Goal: Book appointment/travel/reservation

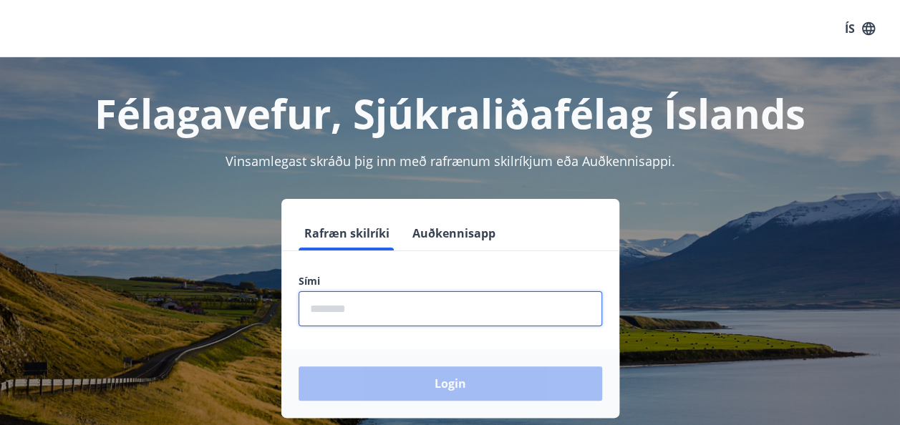
click at [385, 307] on input "phone" at bounding box center [451, 309] width 304 height 35
type input "********"
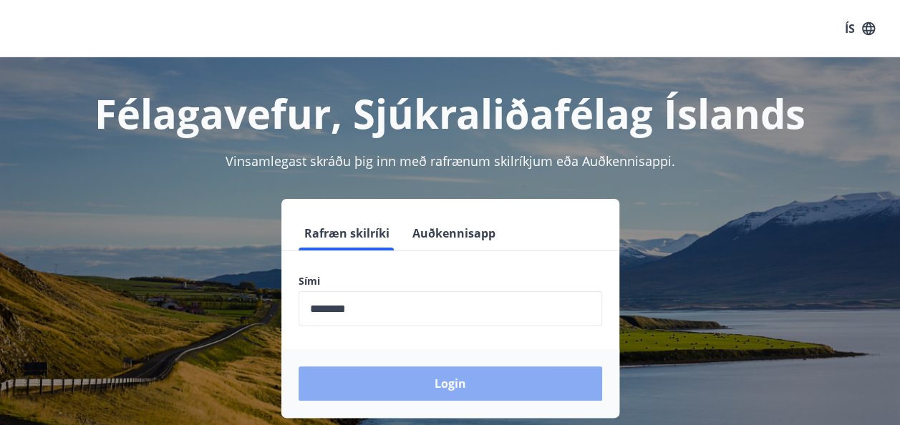
click at [477, 389] on button "Login" at bounding box center [451, 384] width 304 height 34
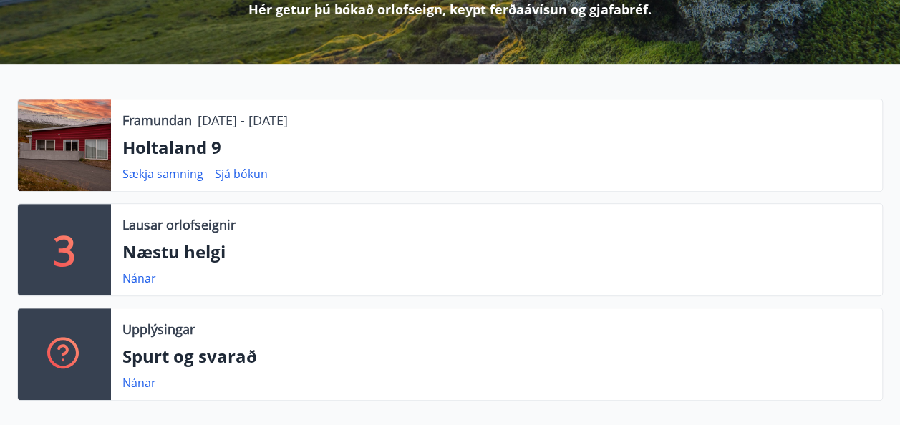
scroll to position [228, 0]
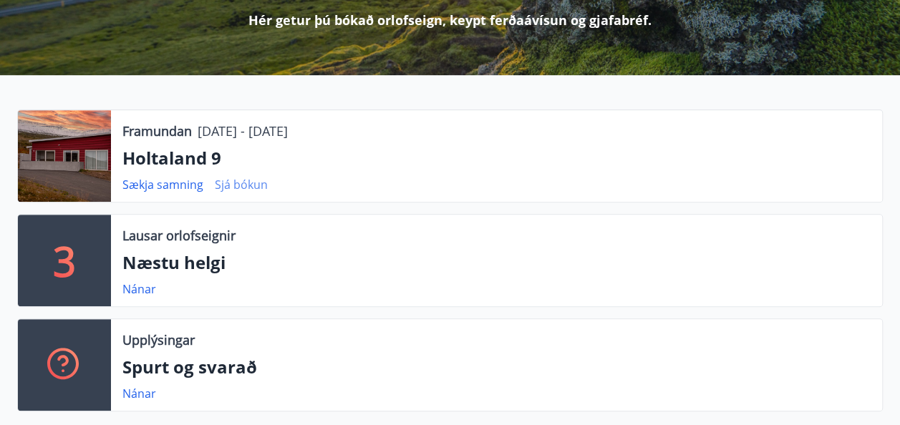
click at [241, 186] on link "Sjá bókun" at bounding box center [241, 185] width 53 height 16
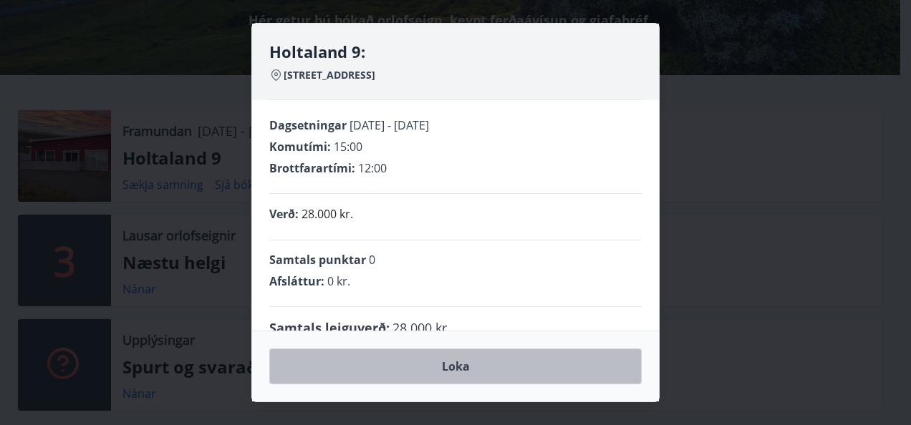
click at [458, 368] on button "Loka" at bounding box center [455, 367] width 372 height 36
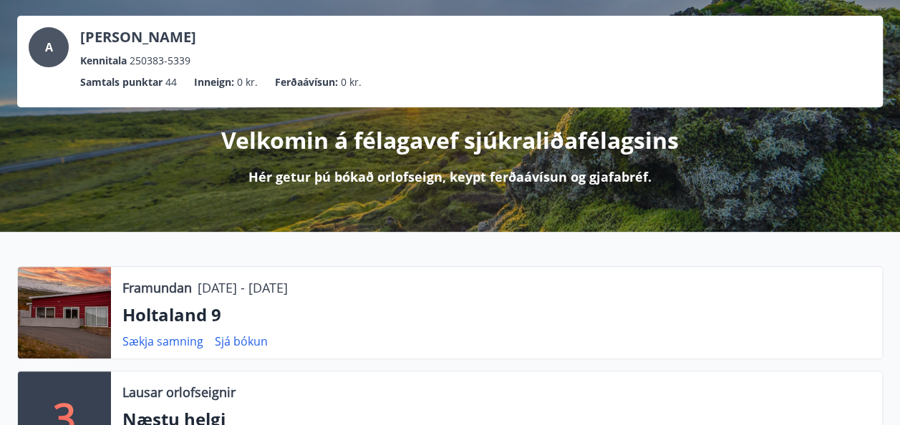
scroll to position [0, 0]
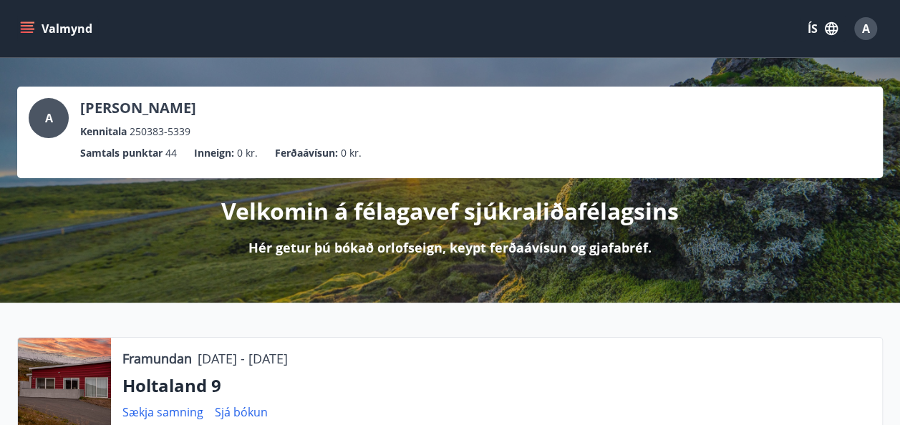
click at [29, 26] on icon "menu" at bounding box center [27, 25] width 13 height 1
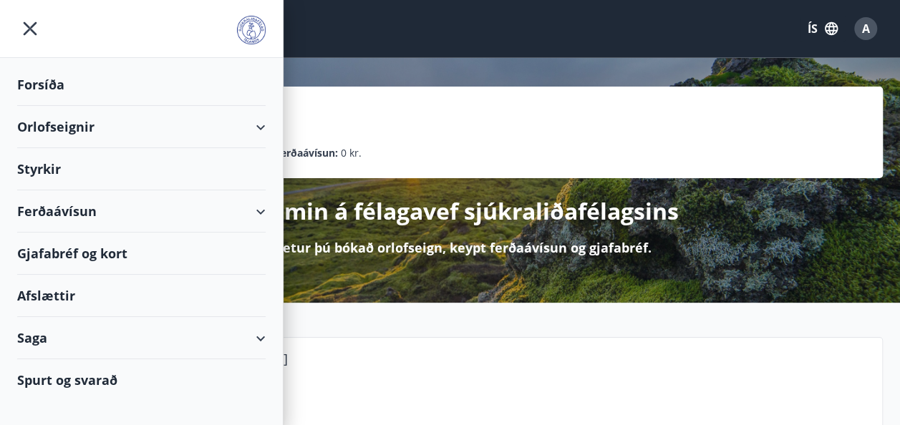
click at [80, 125] on div "Orlofseignir" at bounding box center [141, 127] width 249 height 42
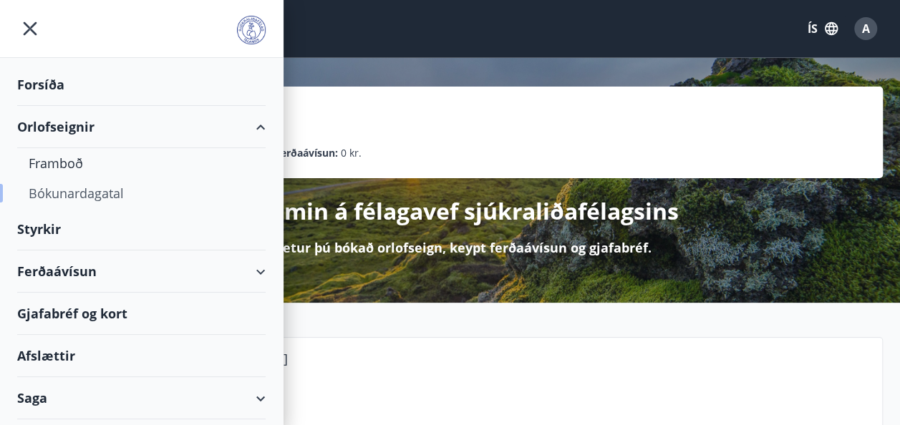
click at [80, 196] on div "Bókunardagatal" at bounding box center [142, 193] width 226 height 30
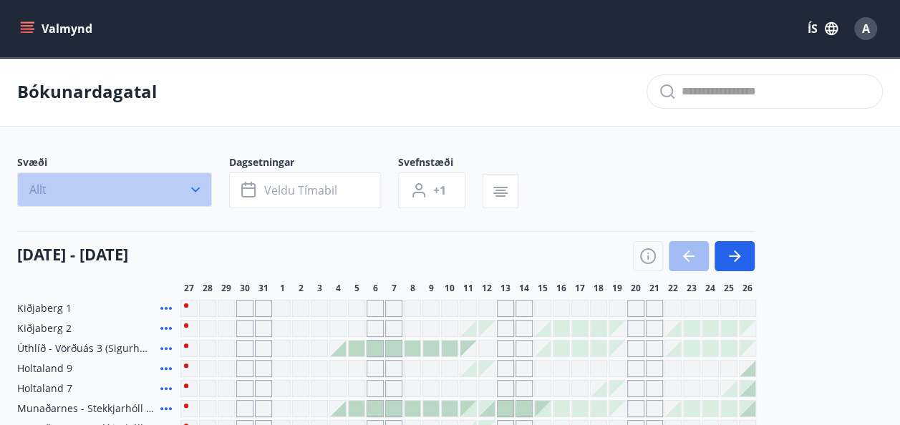
click at [195, 188] on icon "button" at bounding box center [195, 190] width 14 height 14
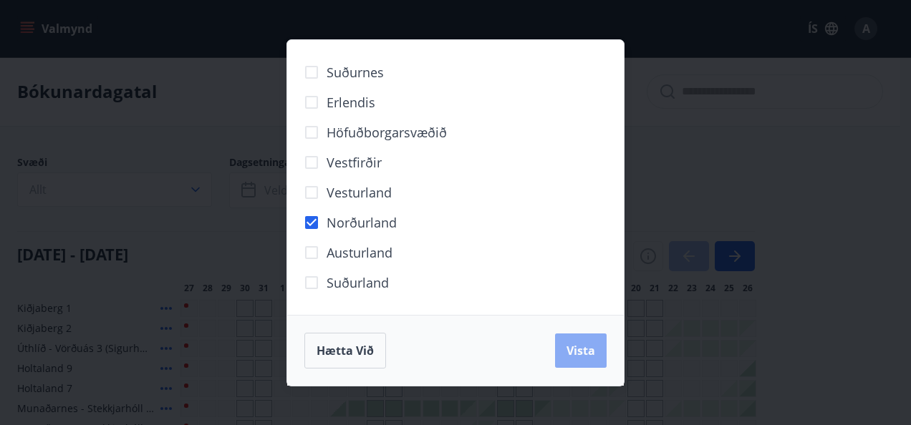
click at [574, 345] on span "Vista" at bounding box center [581, 351] width 29 height 16
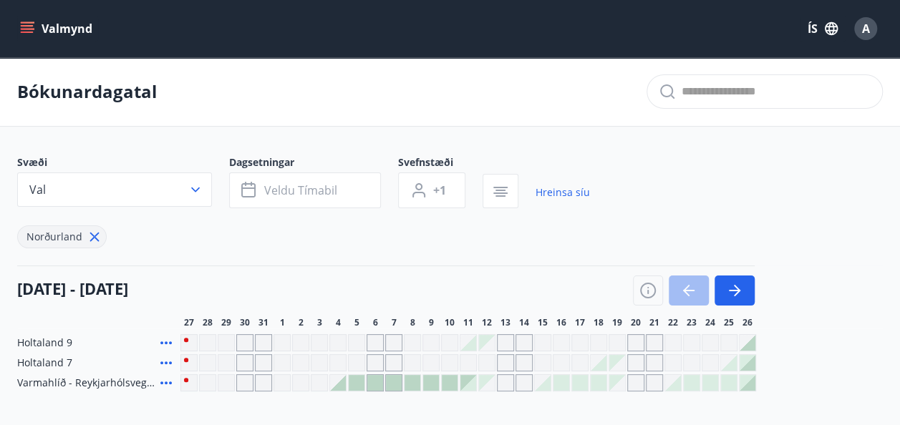
scroll to position [143, 0]
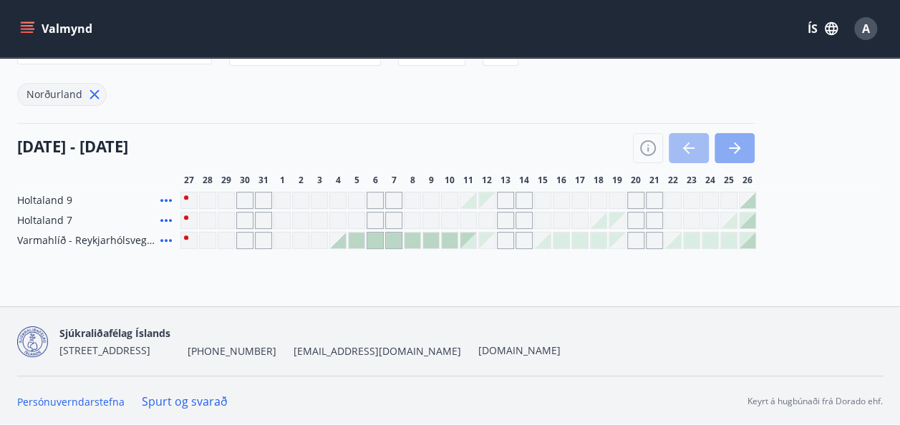
click at [729, 151] on icon "button" at bounding box center [734, 148] width 17 height 17
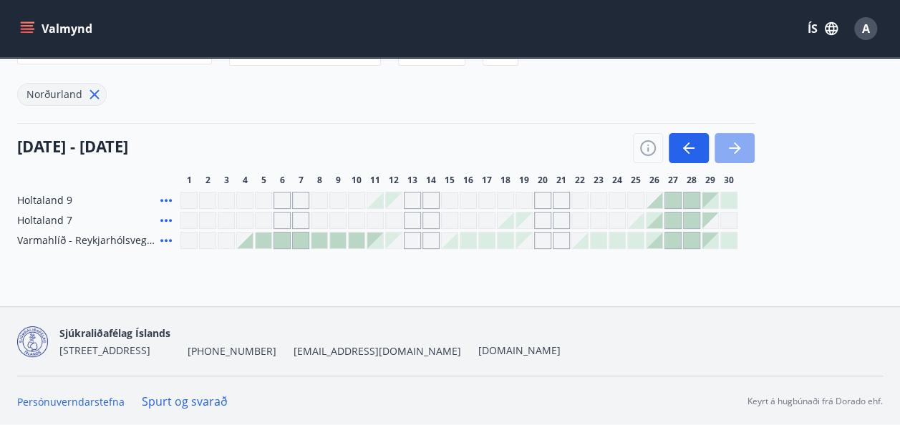
click at [729, 151] on icon "button" at bounding box center [734, 148] width 17 height 17
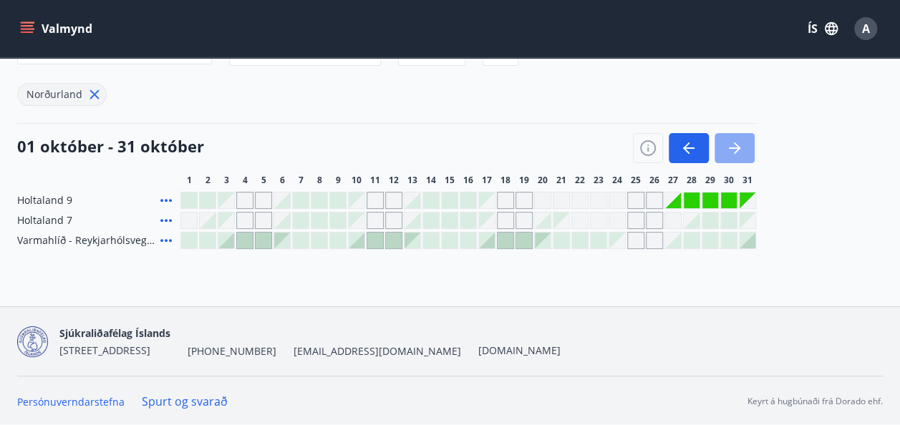
click at [729, 151] on icon "button" at bounding box center [734, 148] width 17 height 17
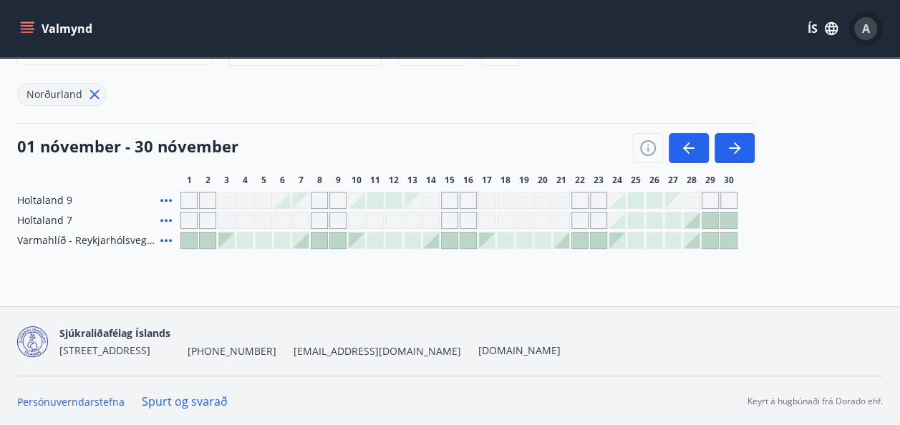
click at [870, 30] on div "A" at bounding box center [866, 28] width 23 height 23
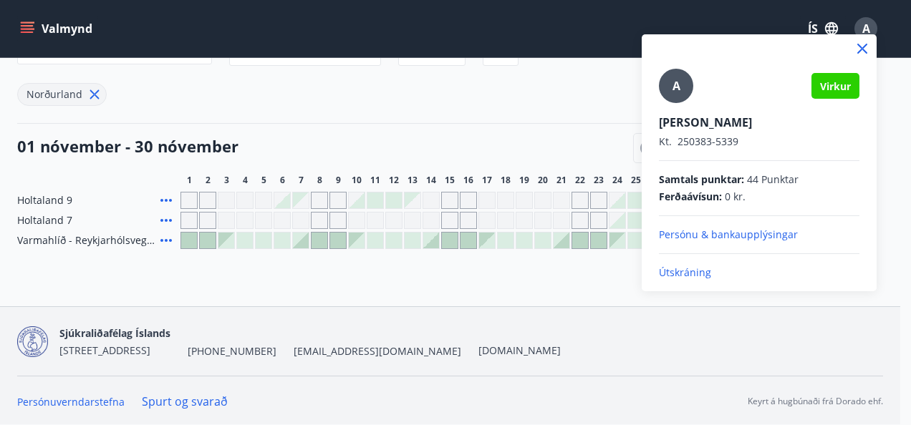
click at [30, 30] on div at bounding box center [455, 212] width 911 height 425
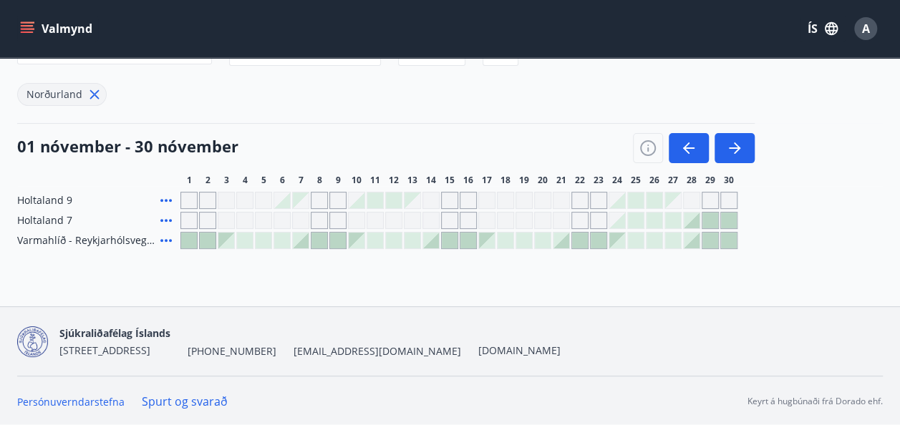
click at [30, 30] on icon "menu" at bounding box center [27, 28] width 14 height 14
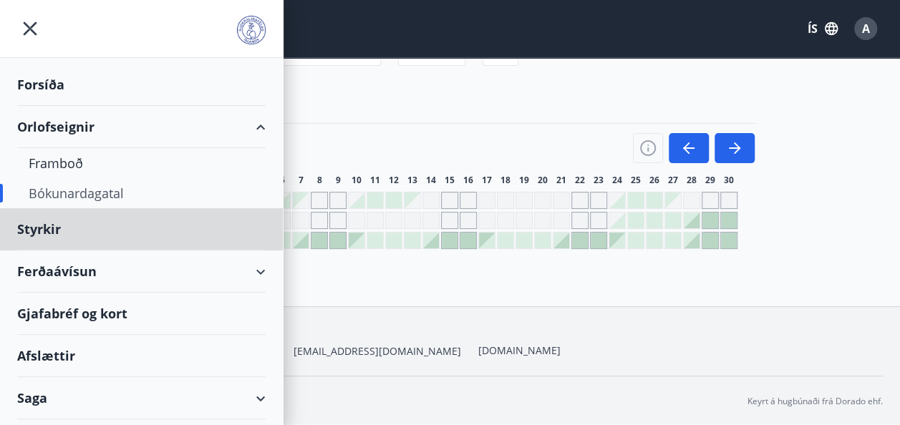
click at [29, 81] on div "Forsíða" at bounding box center [141, 85] width 249 height 42
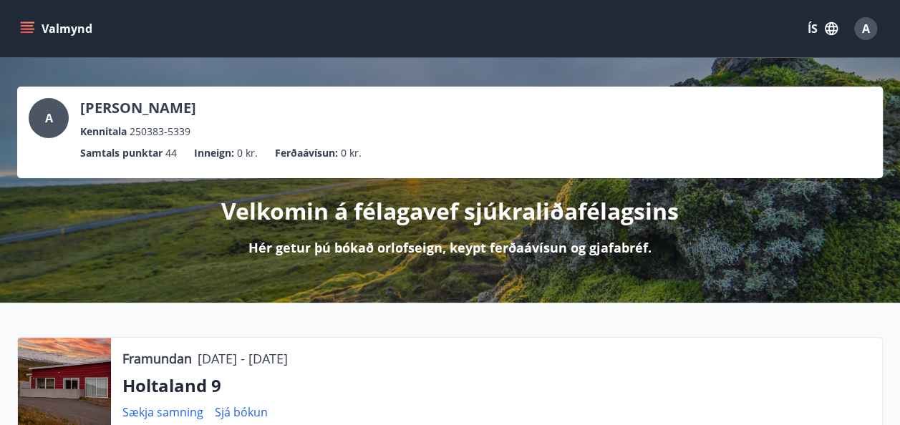
click at [32, 28] on icon "menu" at bounding box center [27, 28] width 14 height 14
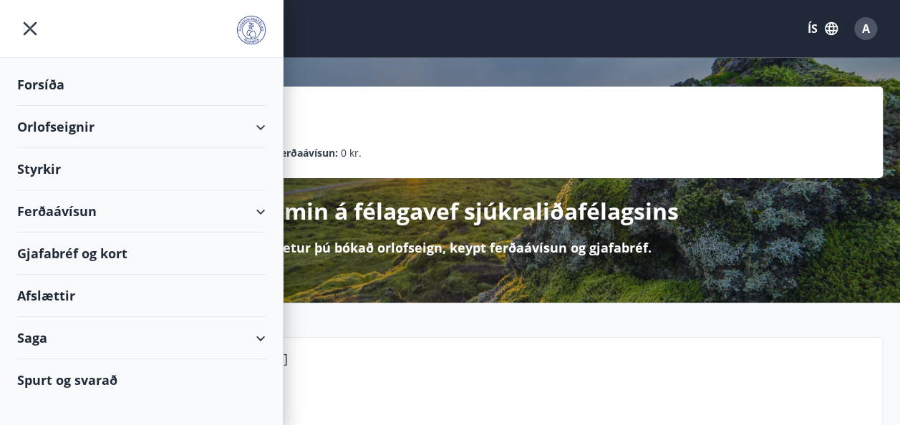
click at [260, 127] on div "Orlofseignir" at bounding box center [141, 127] width 249 height 42
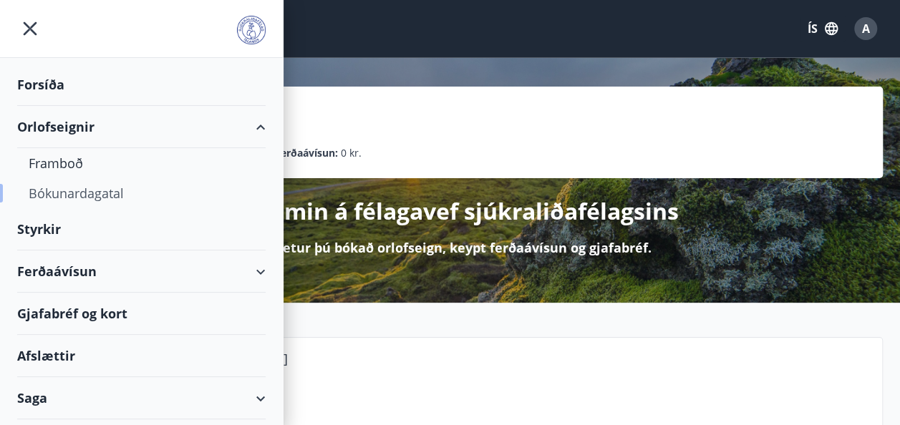
click at [62, 196] on div "Bókunardagatal" at bounding box center [142, 193] width 226 height 30
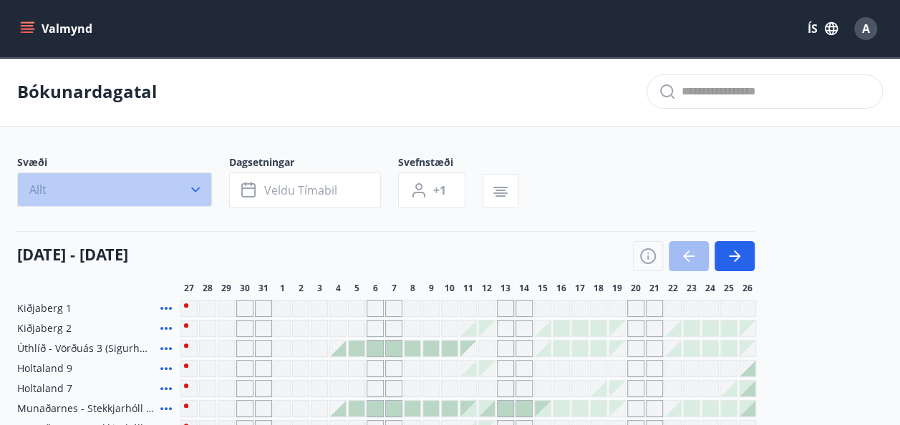
click at [198, 191] on icon "button" at bounding box center [195, 190] width 14 height 14
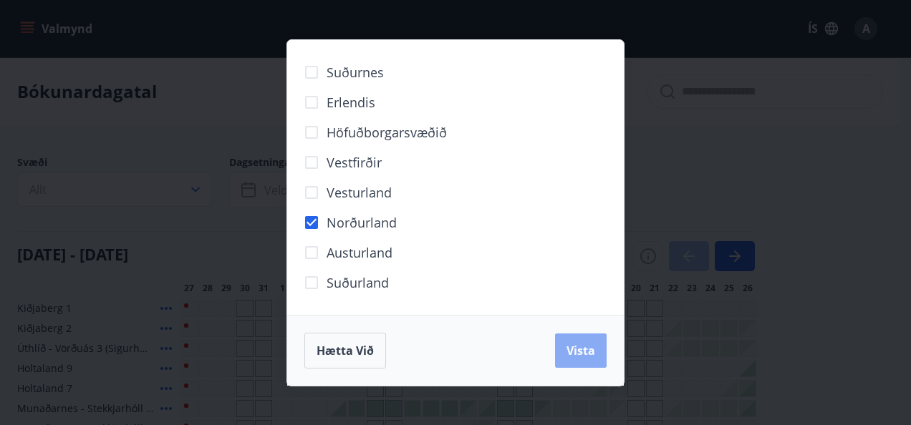
click at [573, 354] on span "Vista" at bounding box center [581, 351] width 29 height 16
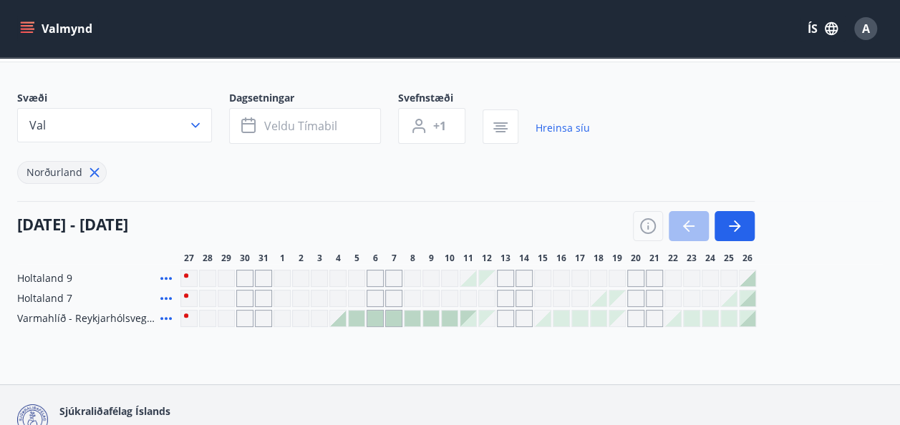
scroll to position [70, 0]
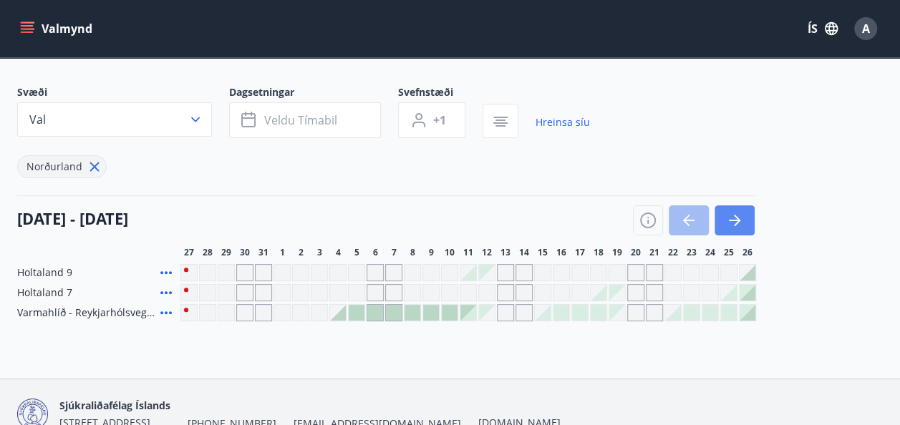
click at [736, 218] on icon "button" at bounding box center [734, 220] width 17 height 17
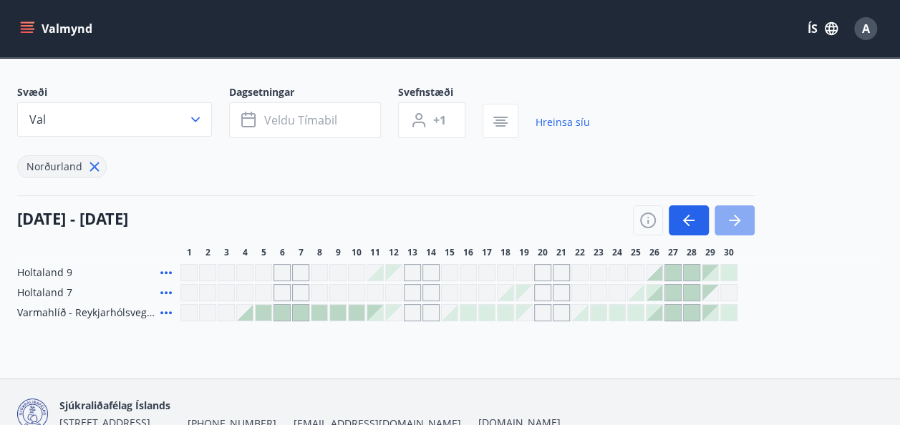
click at [736, 218] on icon "button" at bounding box center [734, 220] width 17 height 17
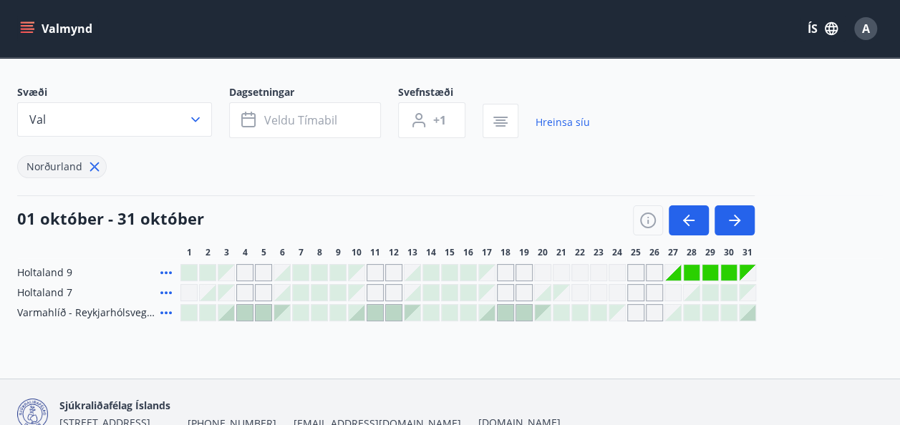
click at [637, 267] on div "Gráir dagar eru ekki bókanlegir" at bounding box center [636, 272] width 17 height 17
click at [675, 269] on div "Gráir dagar eru ekki bókanlegir" at bounding box center [673, 273] width 16 height 16
click at [549, 275] on div "Gráir dagar eru ekki bókanlegir" at bounding box center [542, 272] width 17 height 17
click at [523, 310] on div at bounding box center [524, 313] width 16 height 16
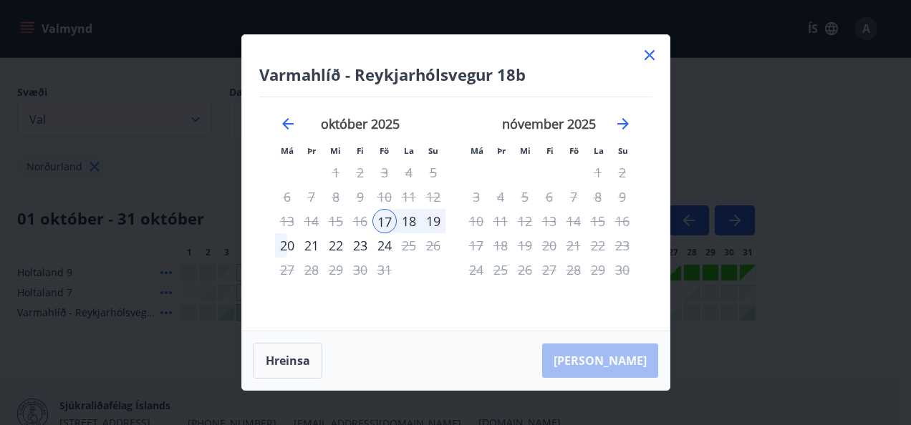
click at [646, 53] on icon at bounding box center [650, 55] width 10 height 10
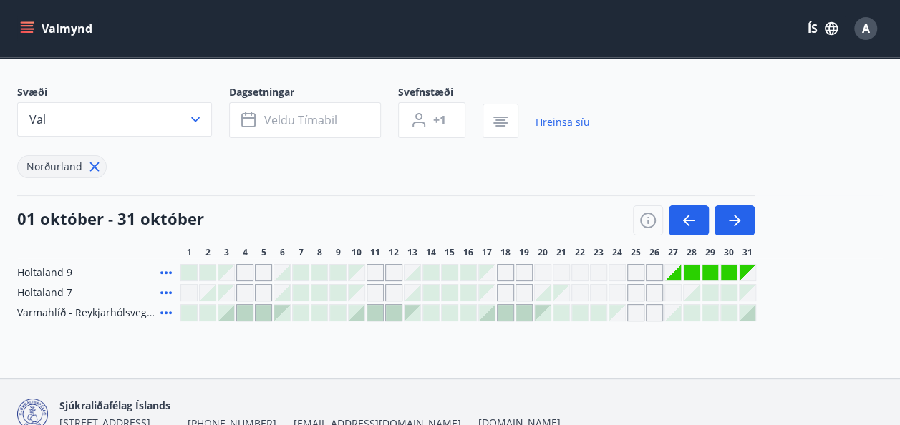
click at [630, 268] on div "Gráir dagar eru ekki bókanlegir" at bounding box center [636, 272] width 17 height 17
click at [650, 272] on div "Gráir dagar eru ekki bókanlegir" at bounding box center [654, 272] width 17 height 17
click at [808, 272] on div "Holtaland 9 Gráir dagar eru ekki bókanlegir Holtaland 7 Varmahlíð - Reykjarhóls…" at bounding box center [450, 292] width 866 height 57
click at [201, 118] on icon "button" at bounding box center [195, 119] width 14 height 14
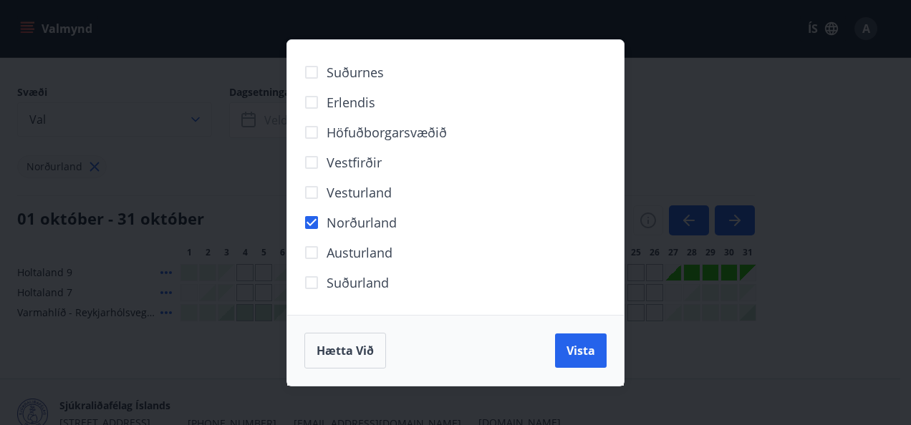
click at [201, 118] on div "Suðurnes Erlendis Höfuðborgarsvæðið Vestfirðir Vesturland Norðurland Austurland…" at bounding box center [455, 212] width 911 height 425
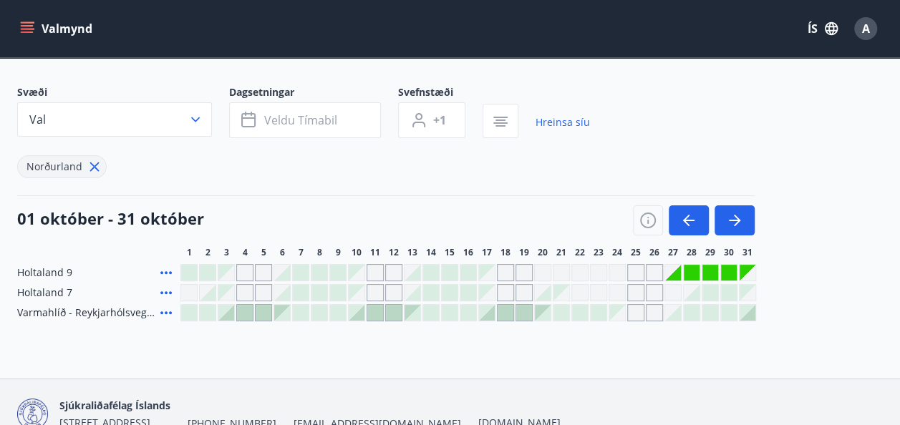
click at [638, 287] on div "Gráir dagar eru ekki bókanlegir" at bounding box center [636, 292] width 17 height 17
click at [521, 188] on div "Svæði Val Dagsetningar Veldu tímabil Svefnstæði +1 Hreinsa síu Norðurland 01 ok…" at bounding box center [450, 203] width 866 height 236
click at [736, 218] on icon "button" at bounding box center [734, 220] width 17 height 17
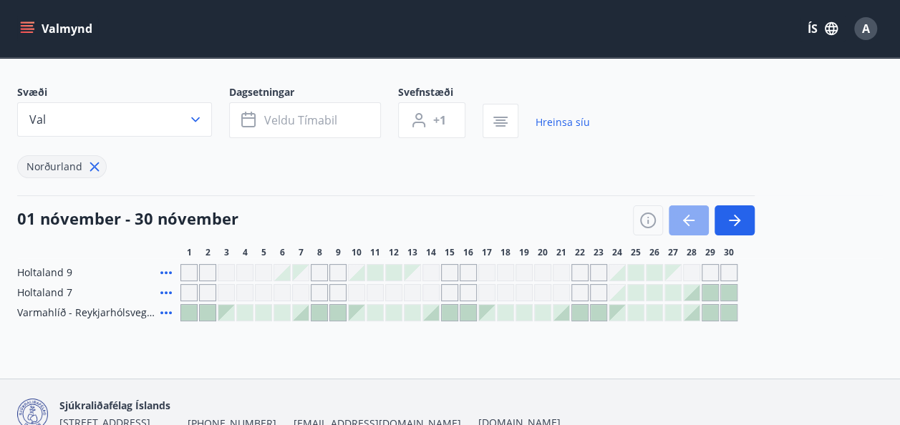
click at [687, 217] on icon "button" at bounding box center [686, 220] width 6 height 11
